Goal: Task Accomplishment & Management: Manage account settings

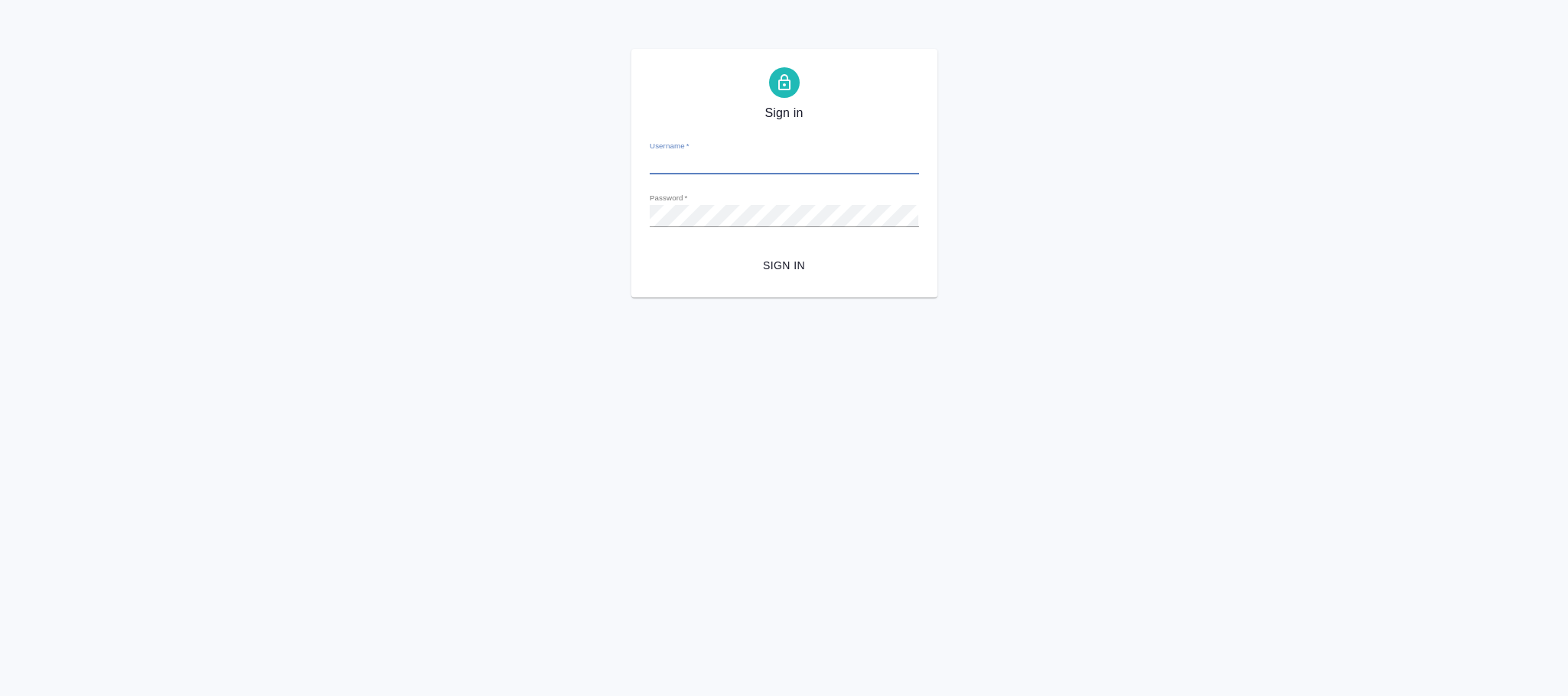
type input "[PERSON_NAME][EMAIL_ADDRESS][DOMAIN_NAME]"
click at [788, 271] on span "Sign in" at bounding box center [784, 266] width 245 height 19
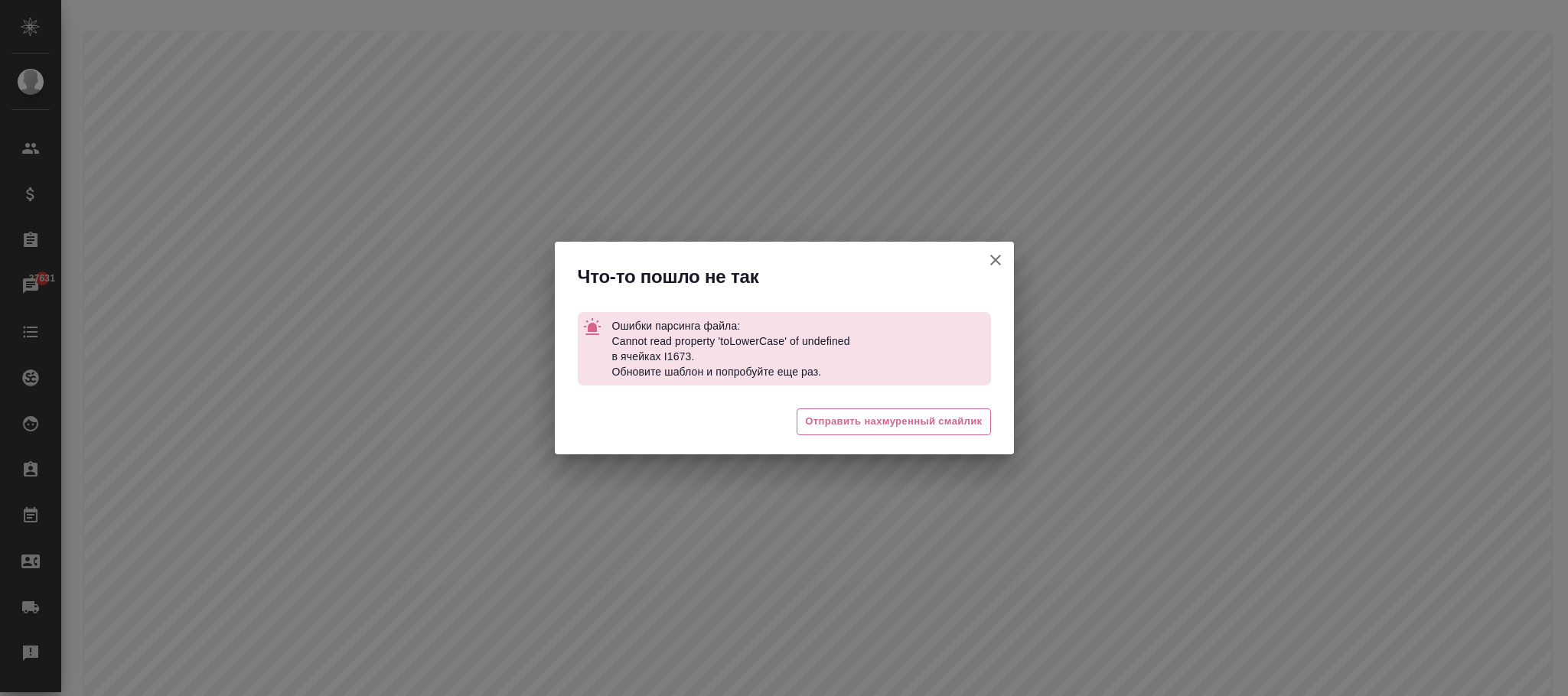
click at [995, 259] on icon "button" at bounding box center [996, 260] width 11 height 11
